Goal: Find specific page/section: Find specific page/section

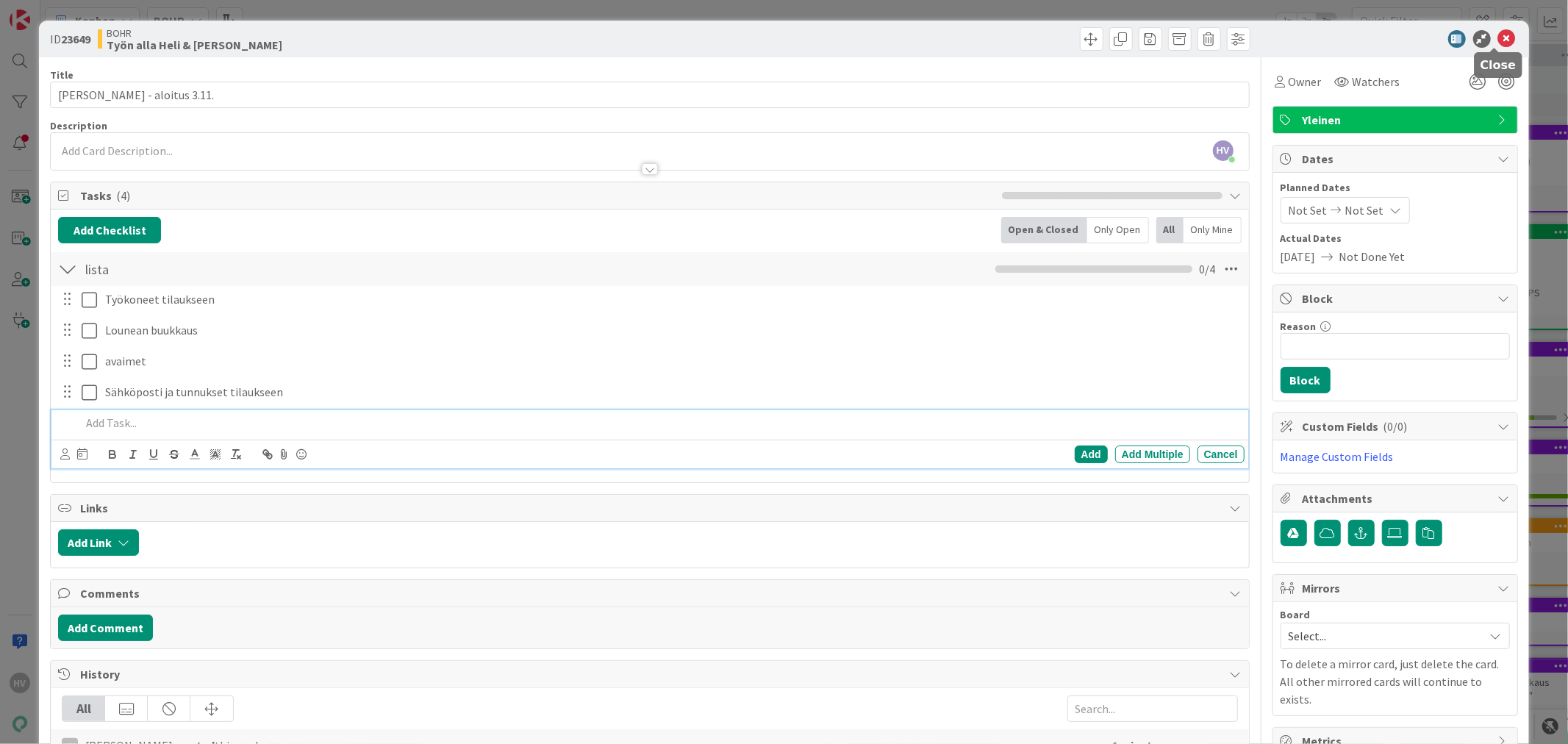
click at [1500, 41] on icon at bounding box center [1506, 39] width 17 height 17
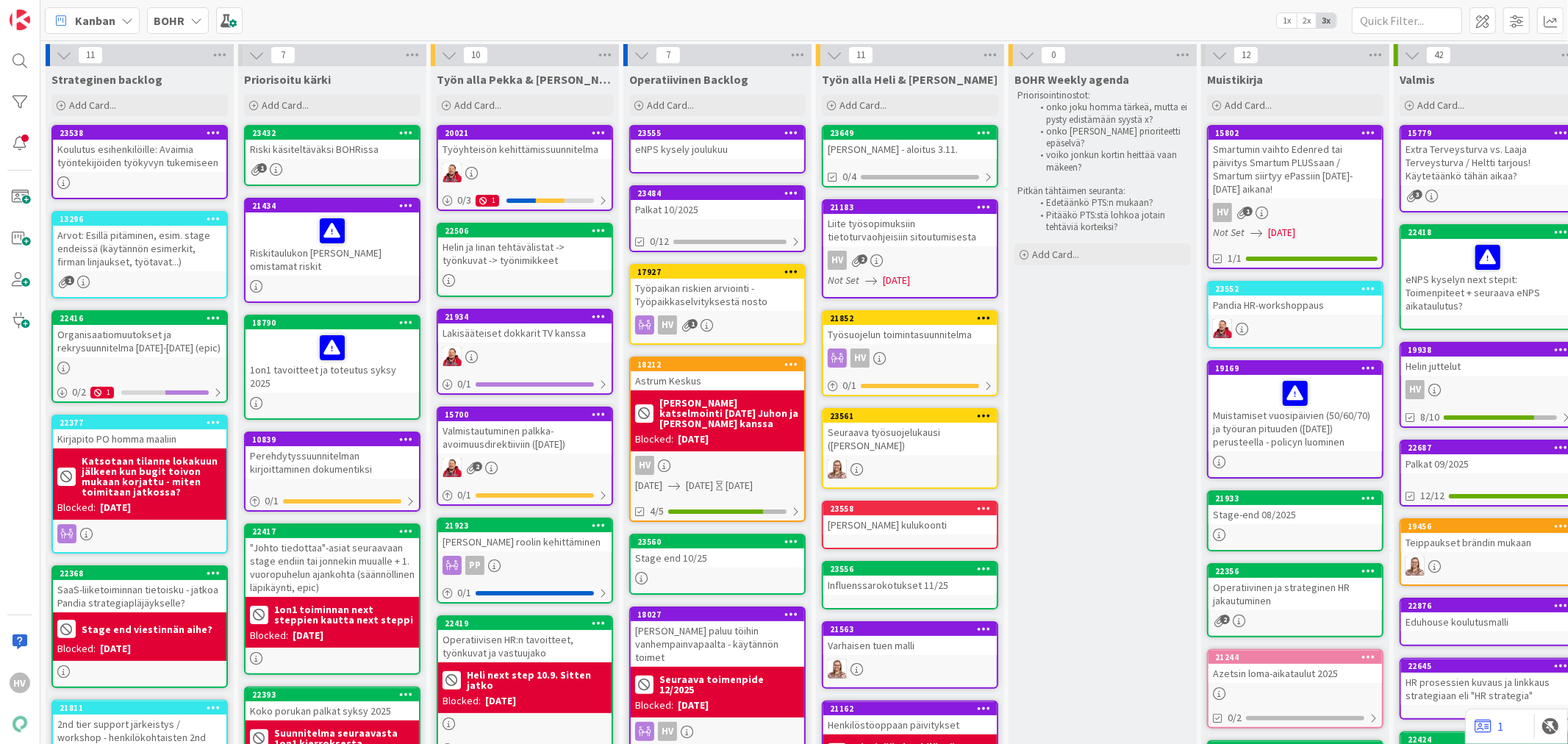
click at [169, 27] on span "BOHR" at bounding box center [169, 21] width 31 height 17
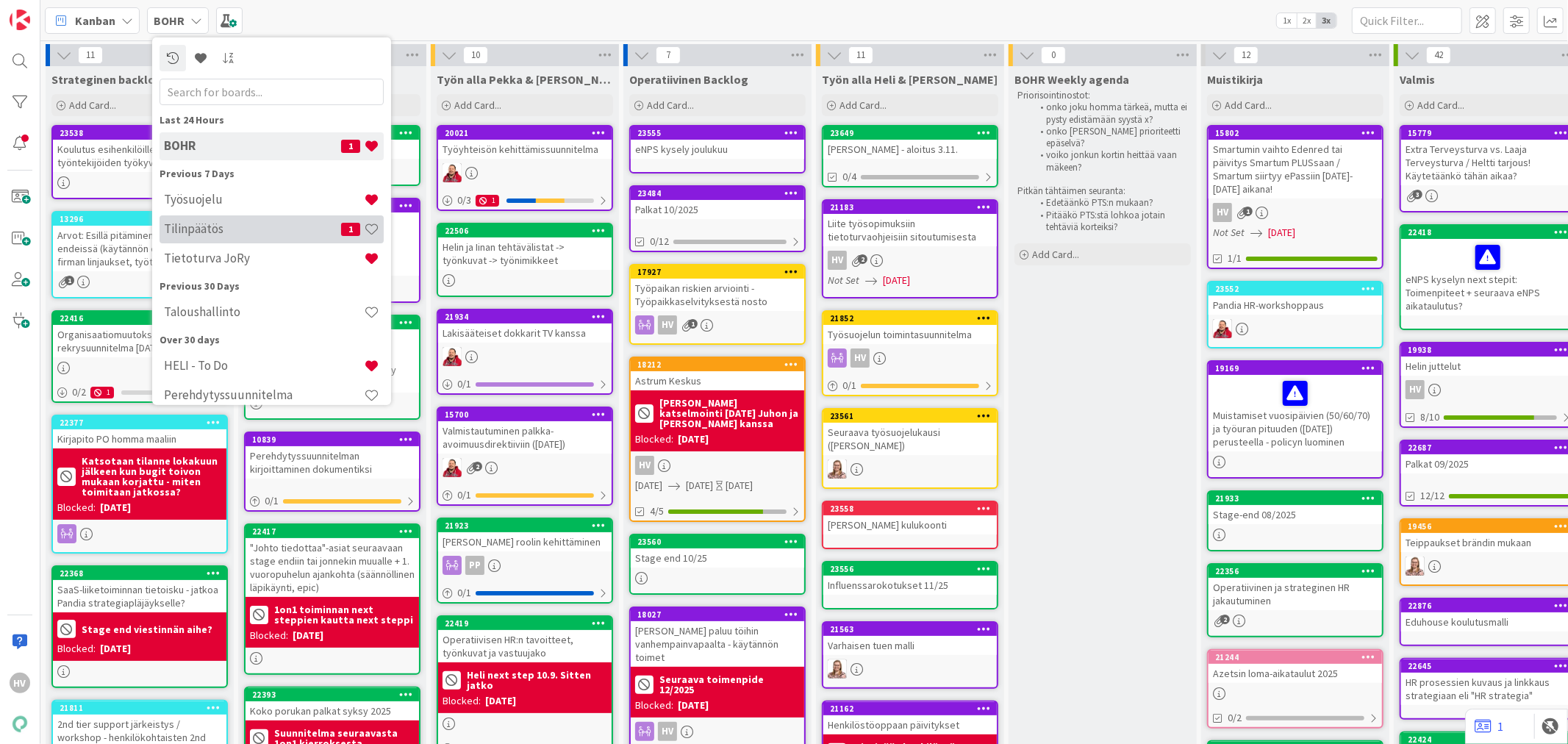
click at [217, 232] on h4 "Tilinpäätös" at bounding box center [252, 228] width 177 height 15
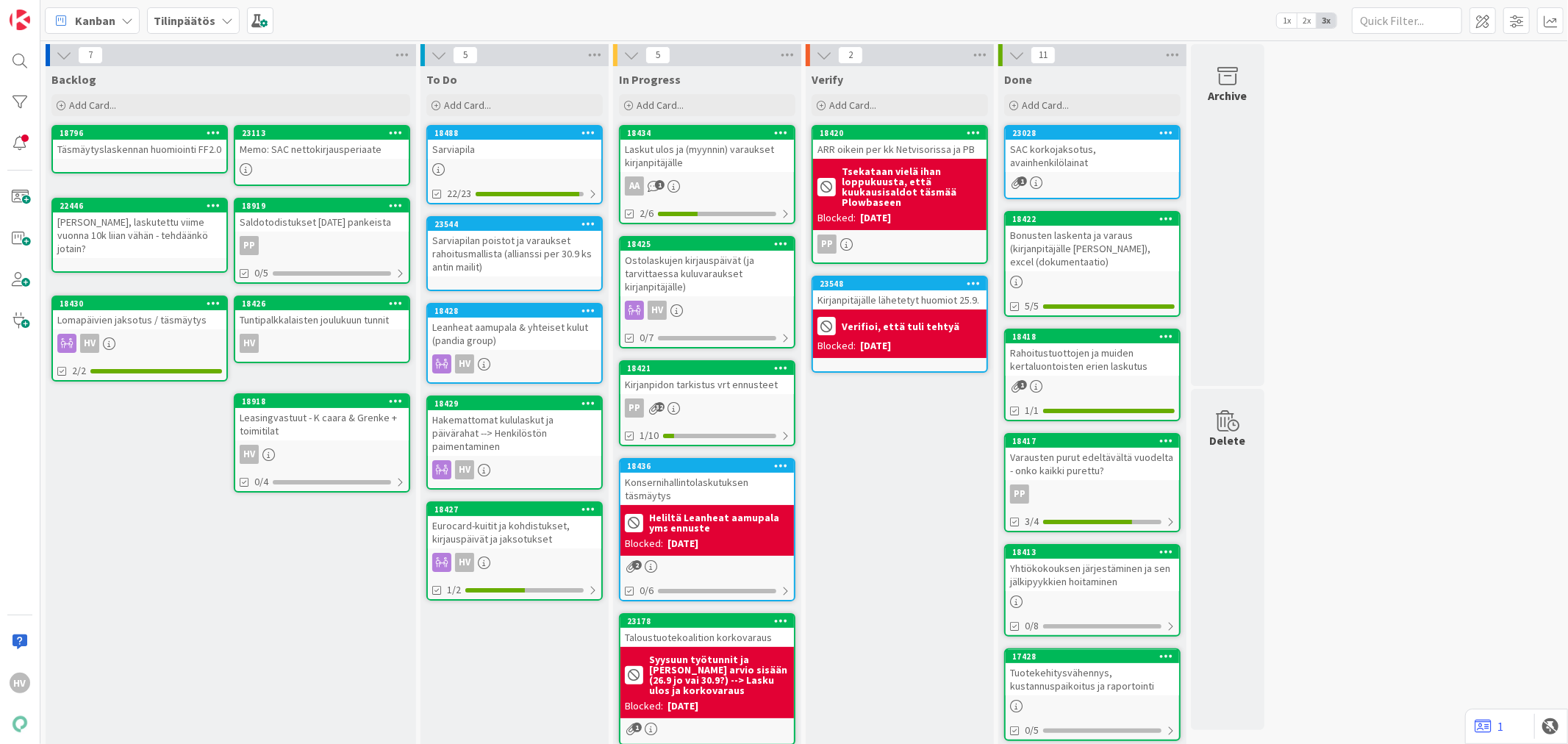
click at [511, 320] on div "Leanheat aamupala & yhteiset kulut (pandia group)" at bounding box center [514, 333] width 173 height 32
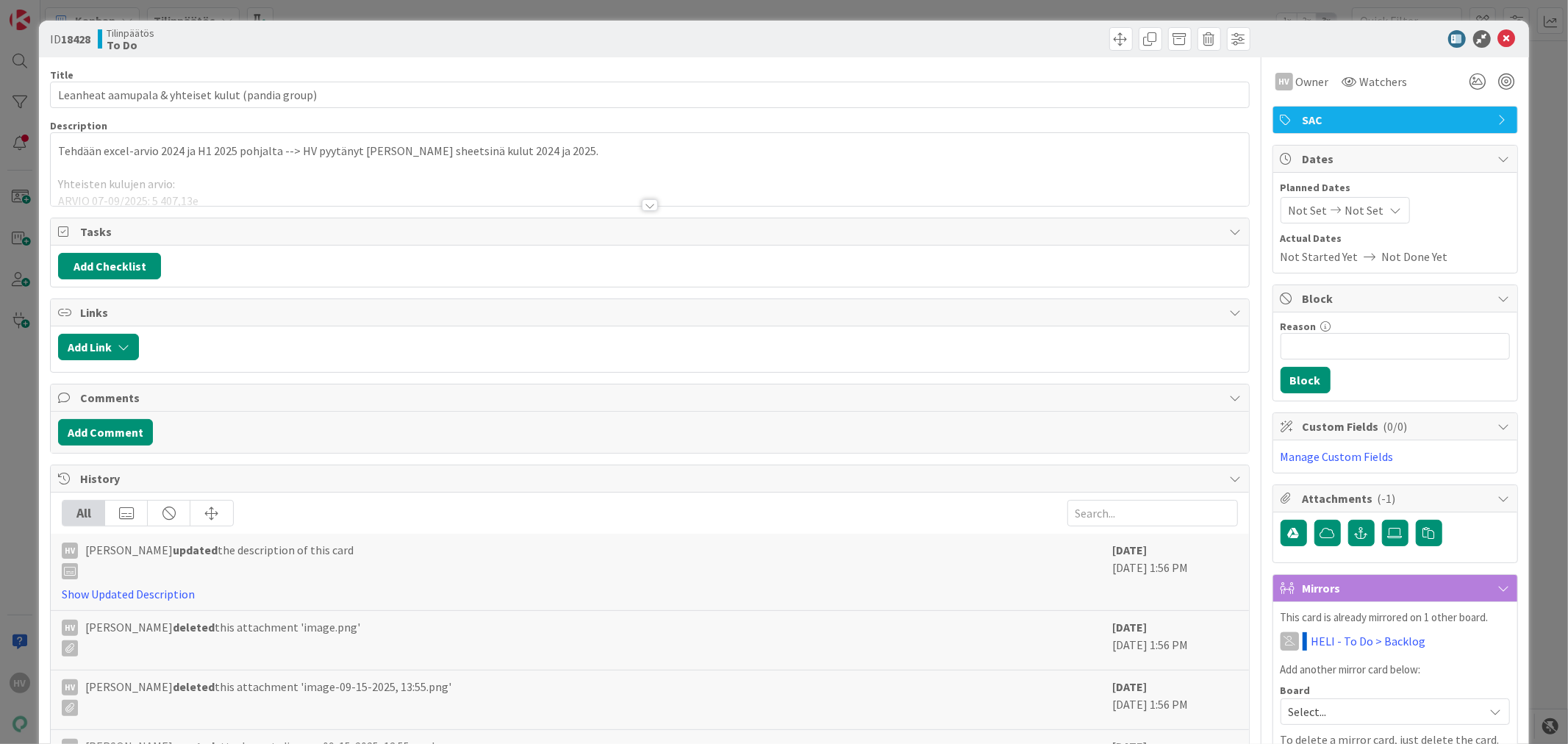
click at [635, 196] on div at bounding box center [649, 186] width 1197 height 37
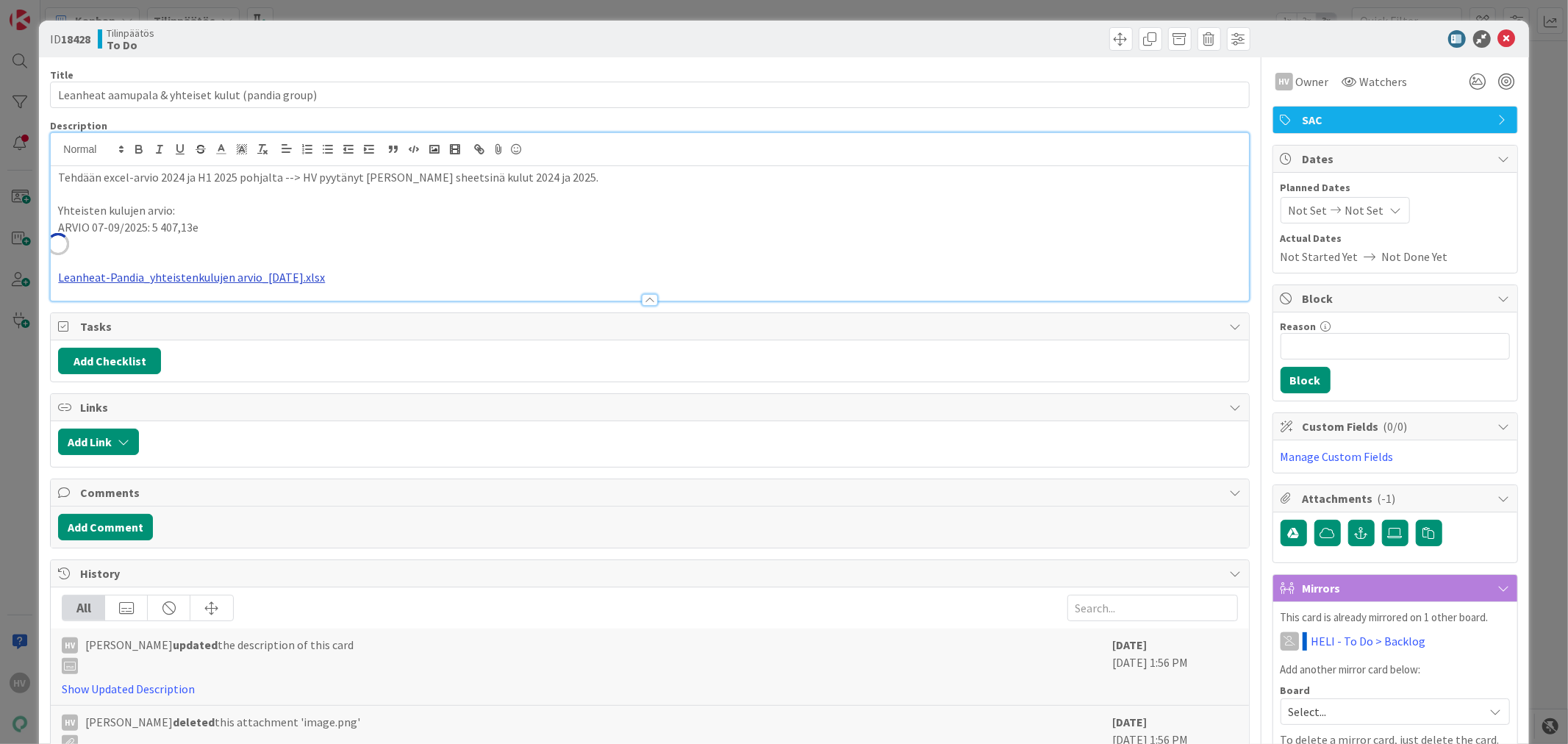
click at [244, 277] on link "Leanheat-Pandia_yhteistenkulujen arvio_[DATE].xlsx" at bounding box center [192, 277] width 267 height 15
click at [184, 306] on link "[URL][DOMAIN_NAME]" at bounding box center [154, 306] width 101 height 19
click at [1498, 33] on icon at bounding box center [1506, 39] width 17 height 17
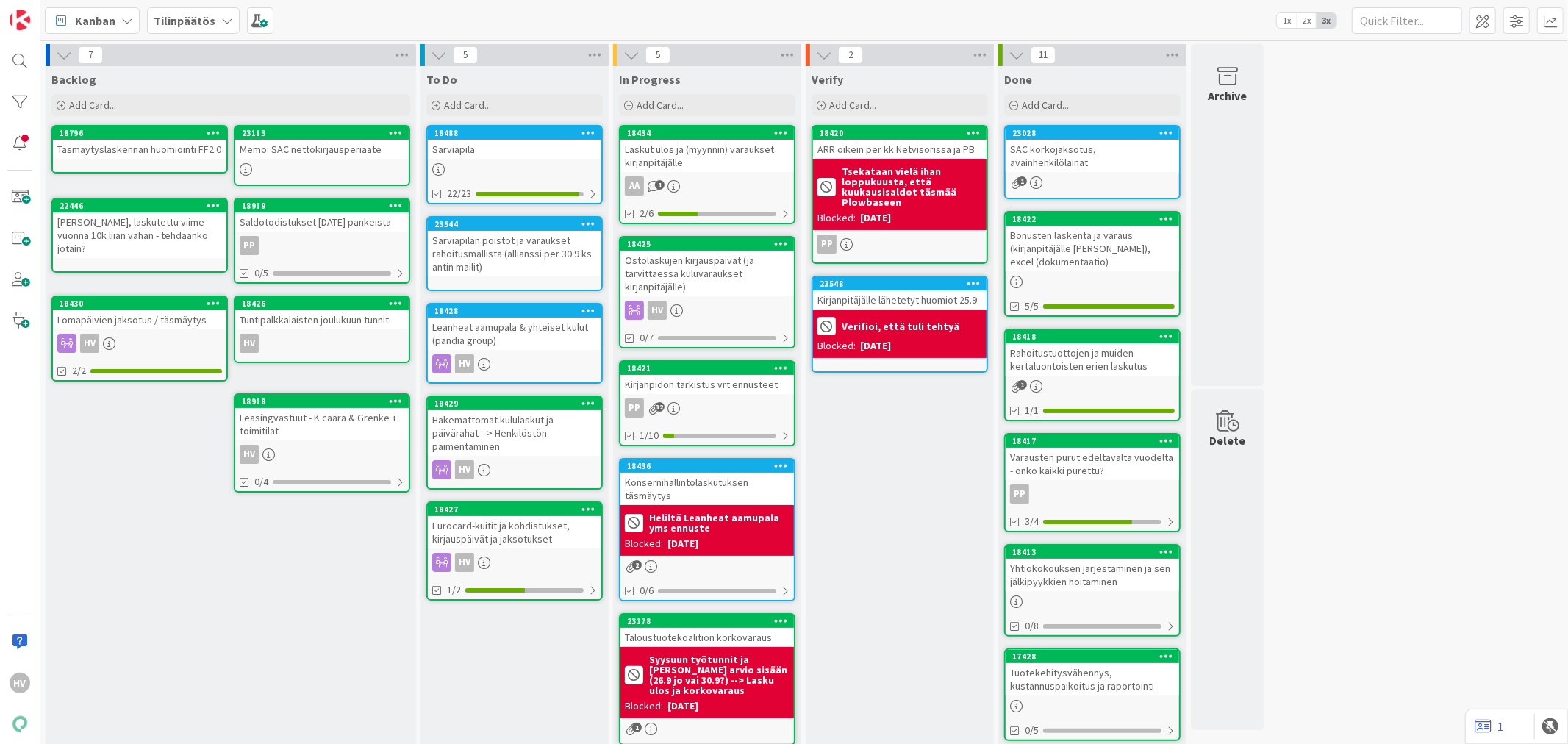
click at [510, 414] on div "Hakemattomat kululaskut ja päivärahat --> Henkilöstön paimentaminen" at bounding box center [514, 433] width 173 height 46
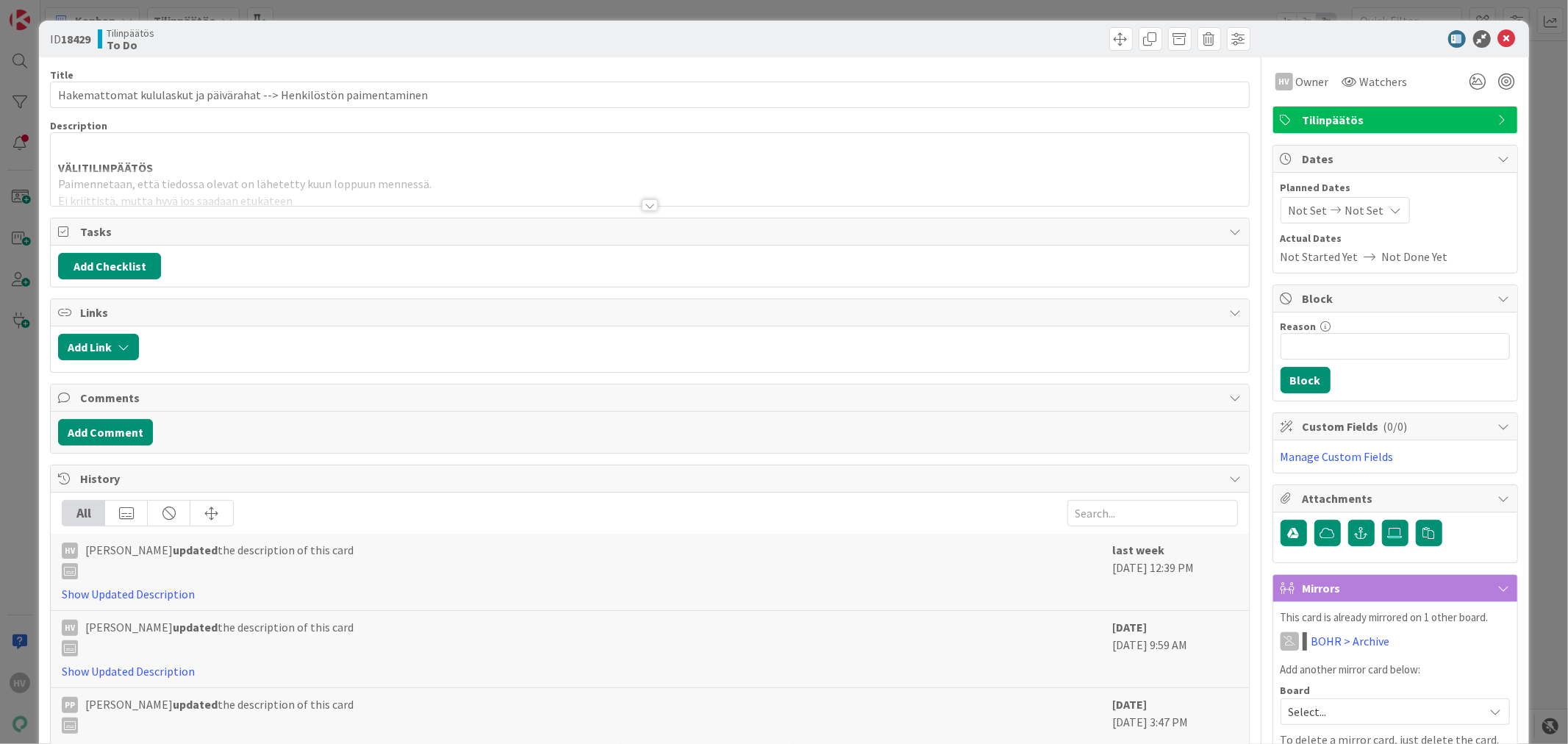
click at [645, 207] on div at bounding box center [649, 206] width 16 height 12
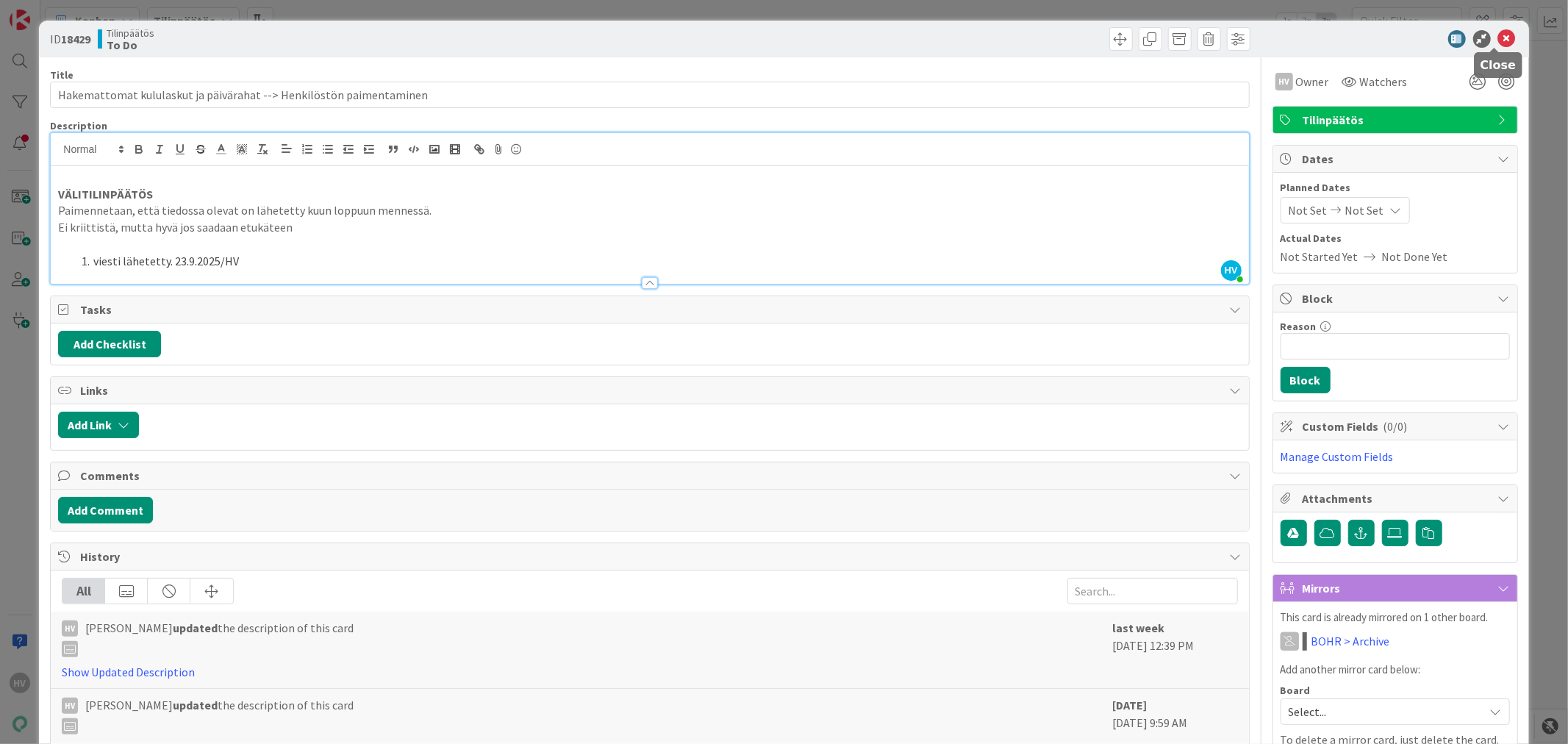
click at [1498, 33] on icon at bounding box center [1506, 39] width 17 height 17
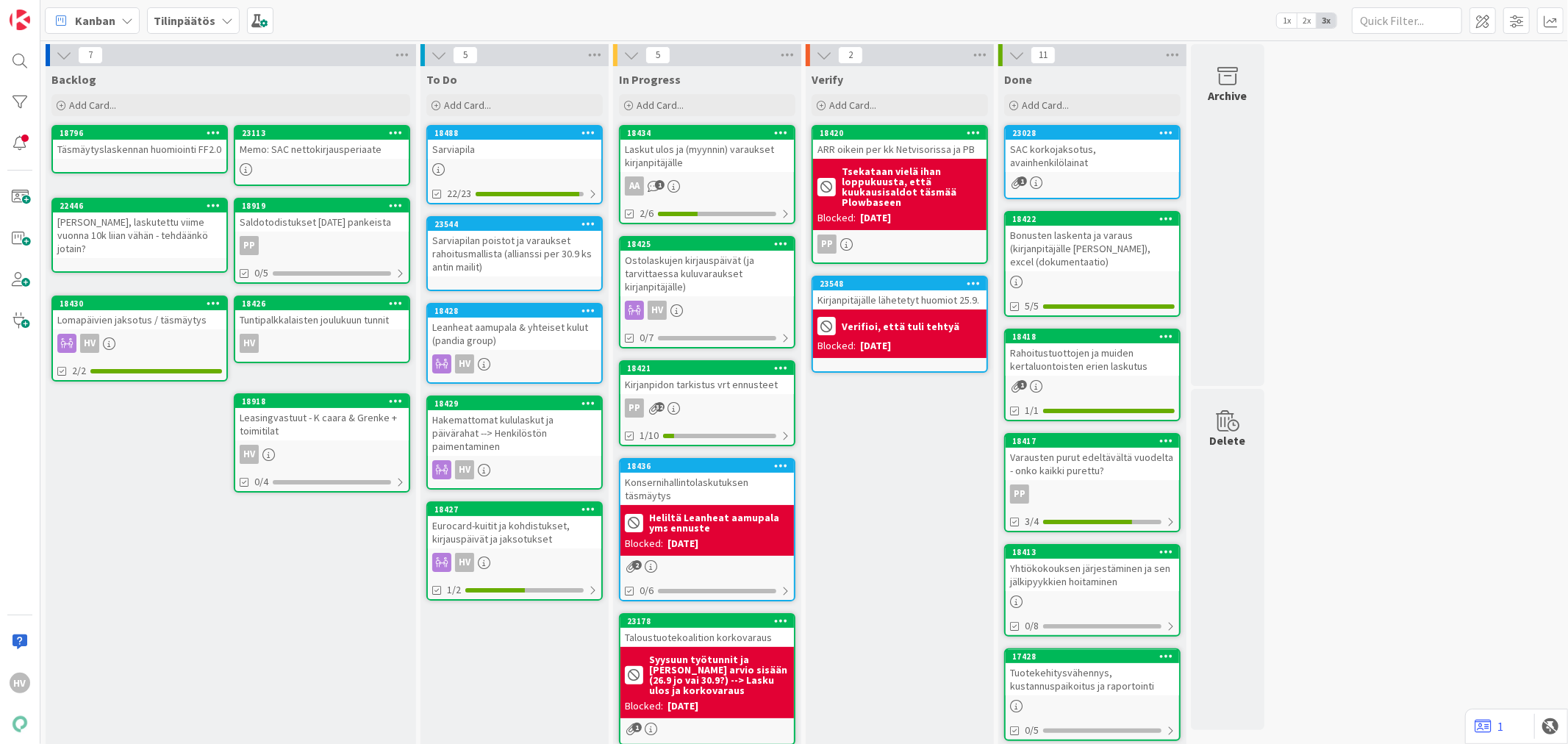
click at [162, 547] on div "Backlog Add Card... 23113 Memo: SAC nettokirjausperiaate 18796 Täsmäytyslaskenn…" at bounding box center [231, 615] width 370 height 1099
click at [868, 288] on div "23548" at bounding box center [900, 284] width 173 height 13
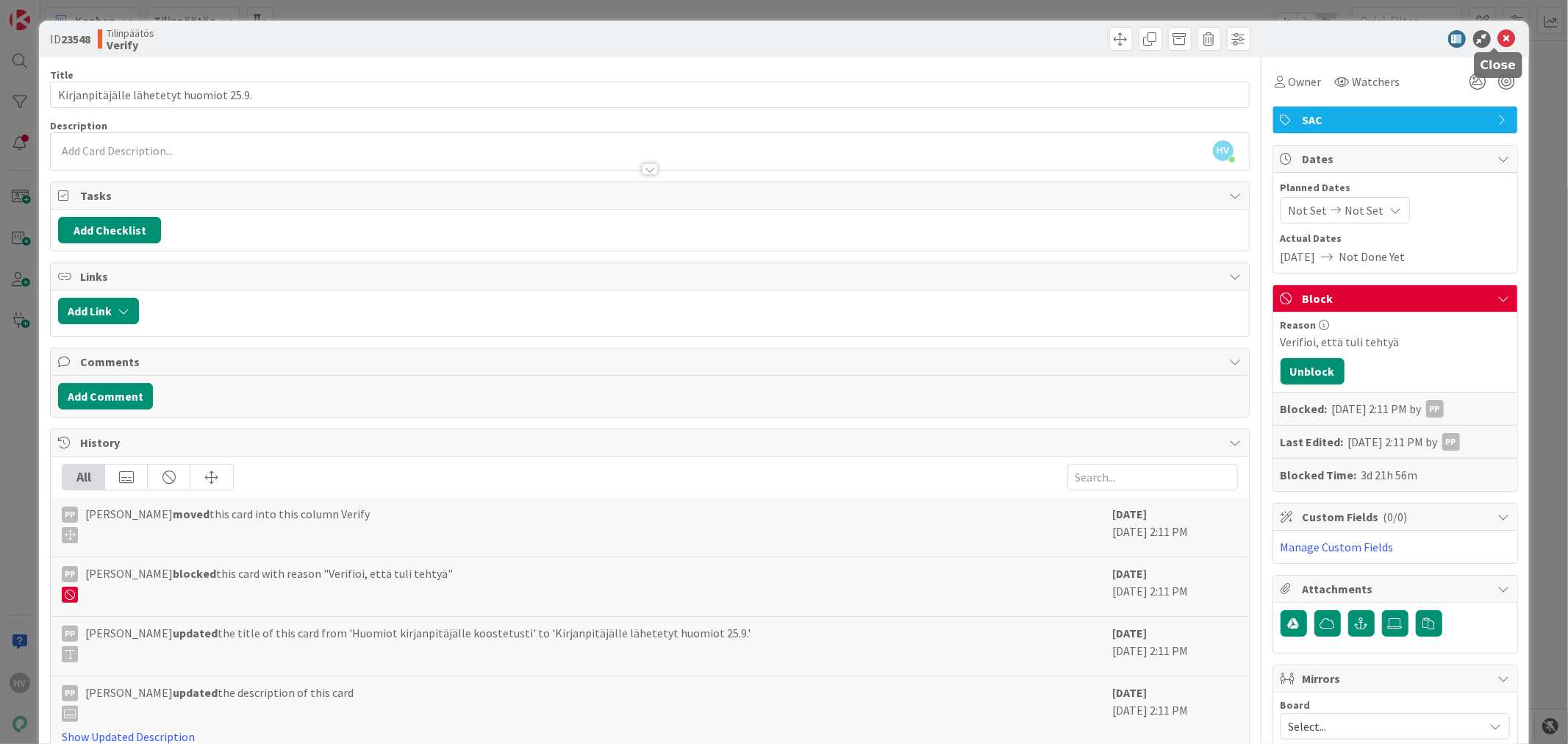
click at [1498, 36] on icon at bounding box center [1506, 39] width 17 height 17
